Goal: Communication & Community: Answer question/provide support

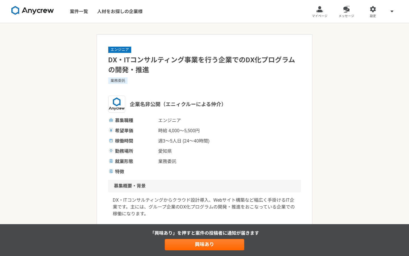
click at [220, 71] on h1 "DX・ITコンサルティング事業を行う企業でのDX化プログラムの開発・推進" at bounding box center [204, 65] width 193 height 20
click at [41, 15] on img at bounding box center [32, 10] width 43 height 9
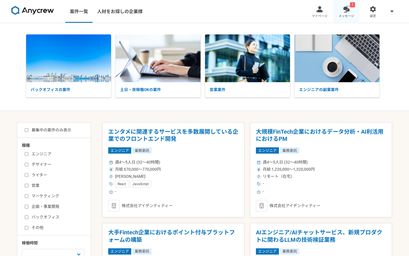
click at [347, 14] on span "メッセージ" at bounding box center [347, 16] width 16 height 5
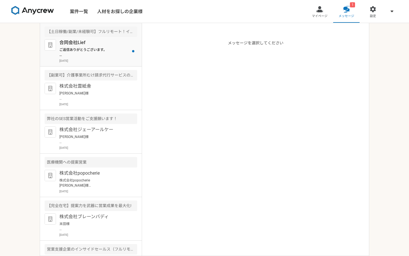
click at [103, 55] on p "ご返信ありがとうございます。 最低月40時間以上は担保して頂きたいのですが、月、水、金で終日最低10時間以上は可能でしょうか？" at bounding box center [94, 52] width 70 height 10
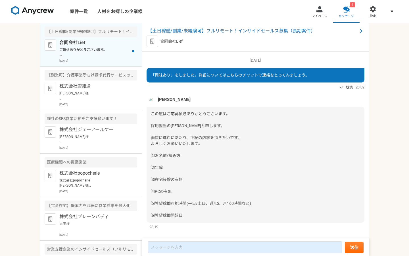
scroll to position [260, 0]
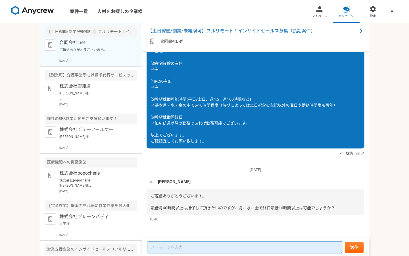
click at [191, 245] on textarea at bounding box center [245, 247] width 194 height 12
type textarea "h"
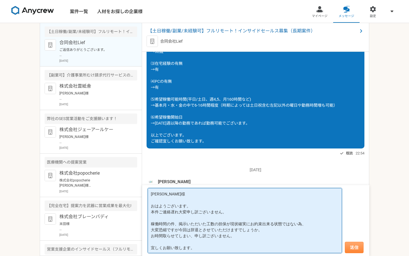
type textarea "[PERSON_NAME]様 おはようございます。 本件ご連絡遅れ大変申し訳ございません。 稼働時間の件、掲示いただいた工数の担保が現状確実にお約束出来る状態…"
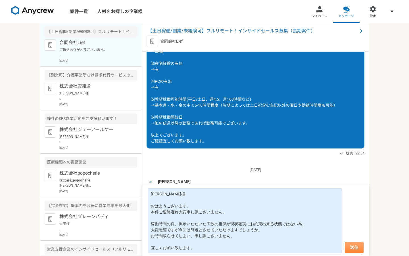
click at [354, 247] on button "送信" at bounding box center [354, 247] width 19 height 11
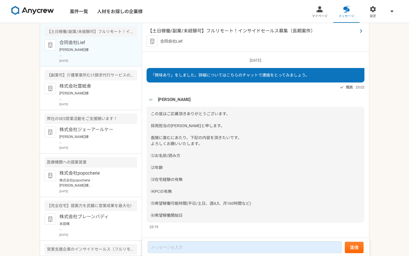
scroll to position [0, 0]
click at [238, 31] on span "【土日稼働/副業/未経験可】フルリモート！インサイドセールス募集（長期案件）" at bounding box center [253, 31] width 210 height 7
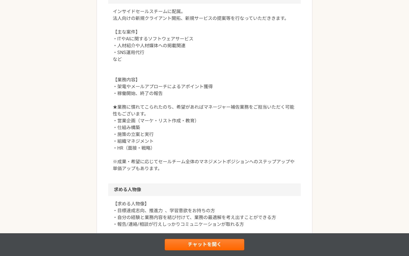
scroll to position [313, 0]
